Goal: Information Seeking & Learning: Understand process/instructions

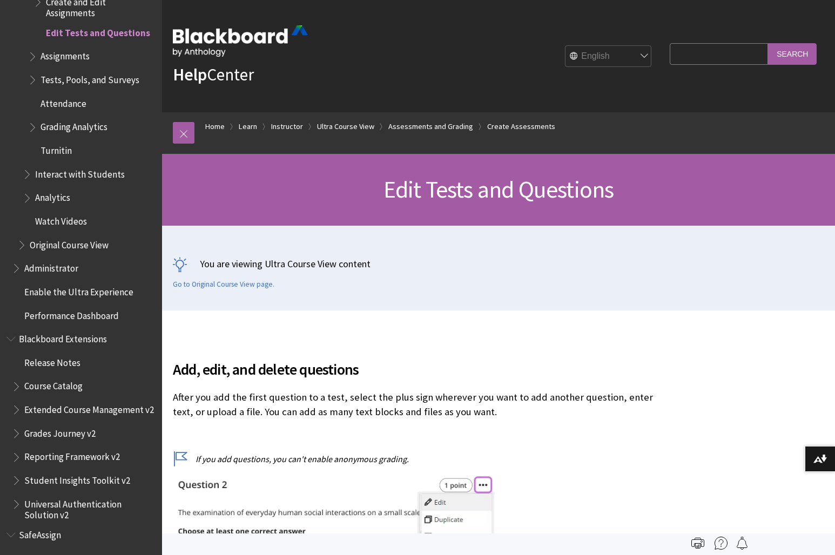
click at [704, 54] on input "Search Query" at bounding box center [718, 53] width 98 height 21
type input "edit maximum points"
click at [768, 43] on input "Search" at bounding box center [792, 53] width 49 height 21
